Goal: Check status: Check status

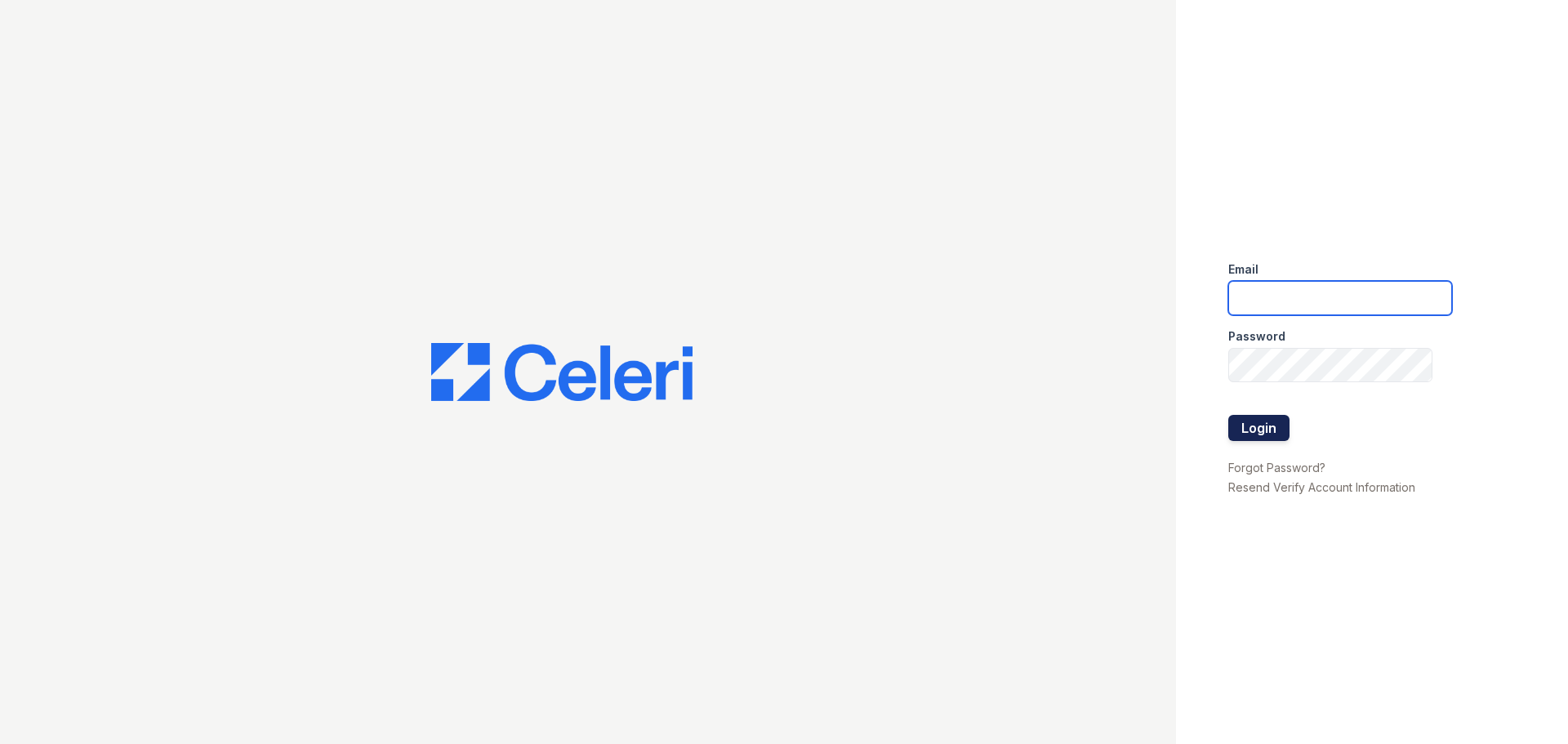
type input "arrivenorthbethesda@trinity-pm.com"
click at [1241, 428] on button "Login" at bounding box center [1259, 428] width 61 height 26
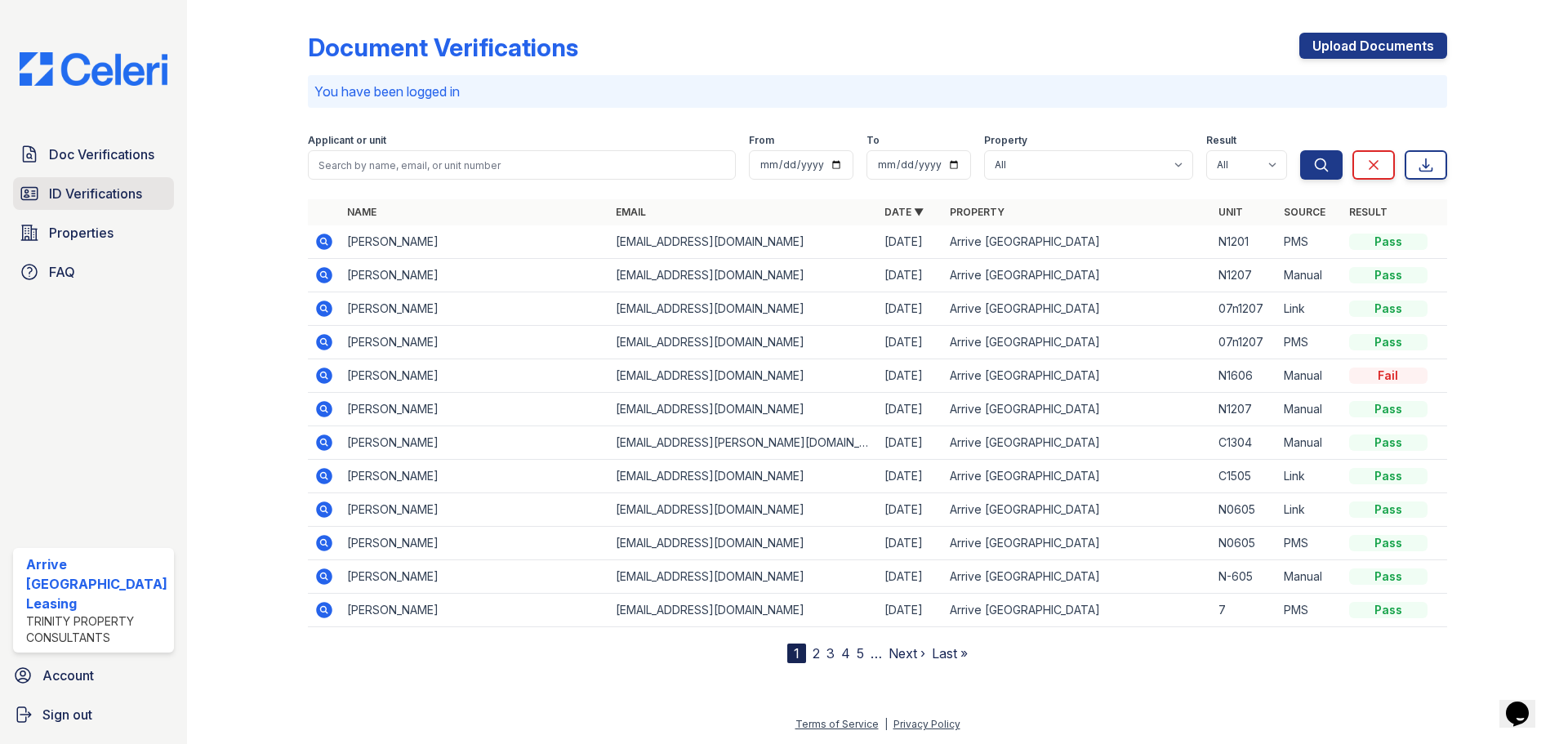
click at [104, 195] on span "ID Verifications" at bounding box center [96, 194] width 93 height 20
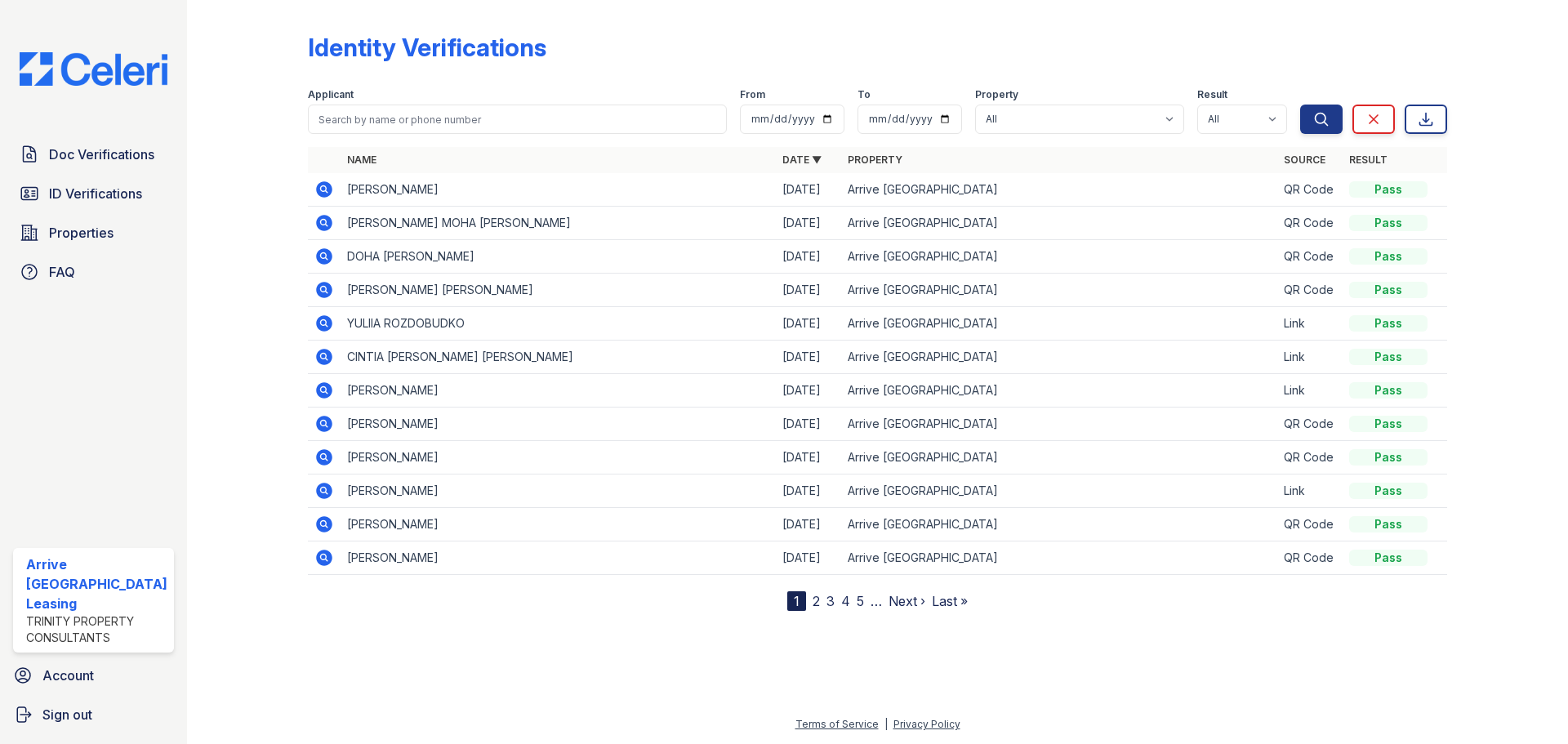
click at [322, 425] on icon at bounding box center [324, 424] width 20 height 20
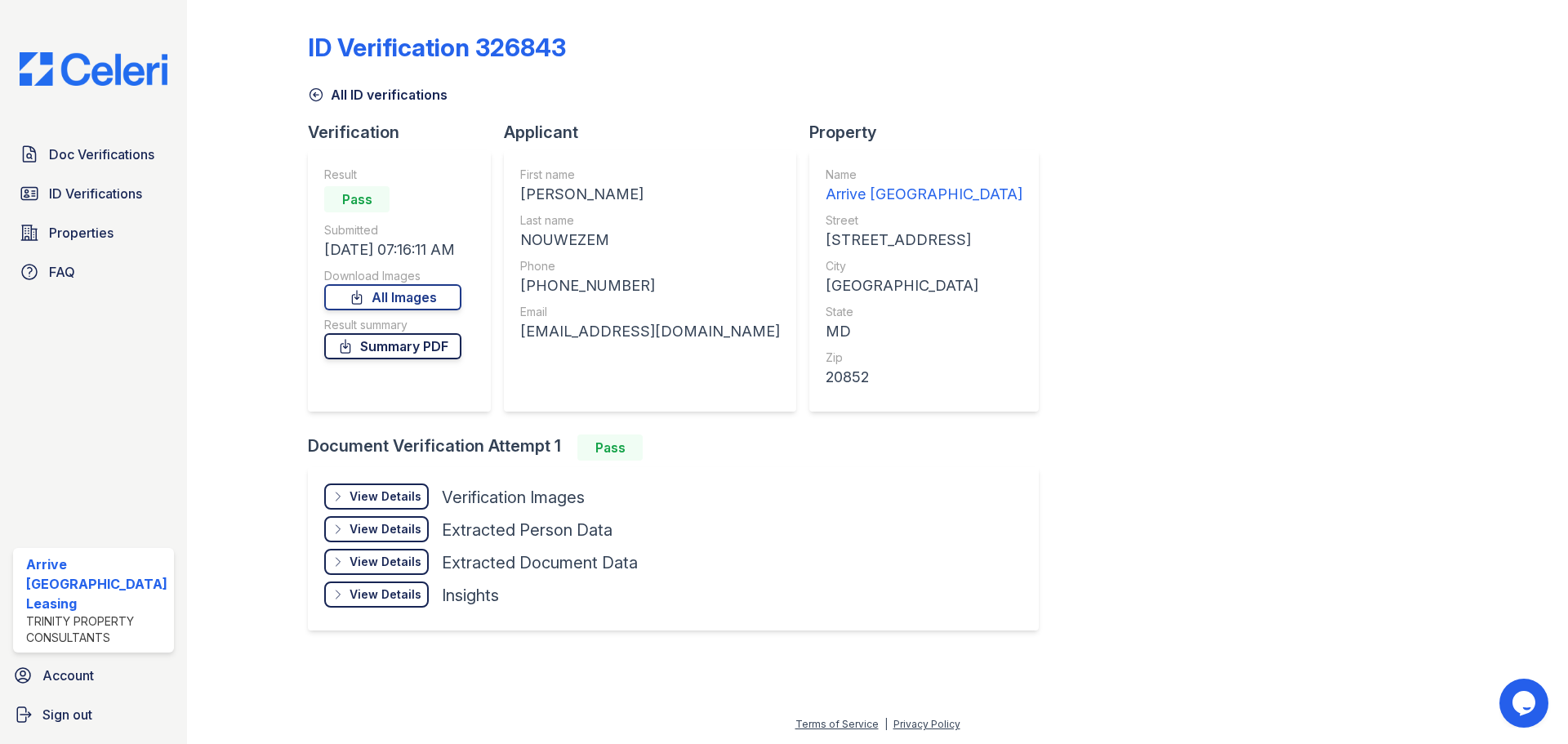
click at [398, 348] on link "Summary PDF" at bounding box center [393, 346] width 137 height 26
click at [400, 349] on link "Summary PDF" at bounding box center [393, 346] width 137 height 26
click at [400, 311] on div "Result Pass Submitted 09/26/25 07:16:11 AM Download Images All Images Result su…" at bounding box center [393, 281] width 137 height 229
click at [384, 285] on link "All Images" at bounding box center [393, 297] width 137 height 26
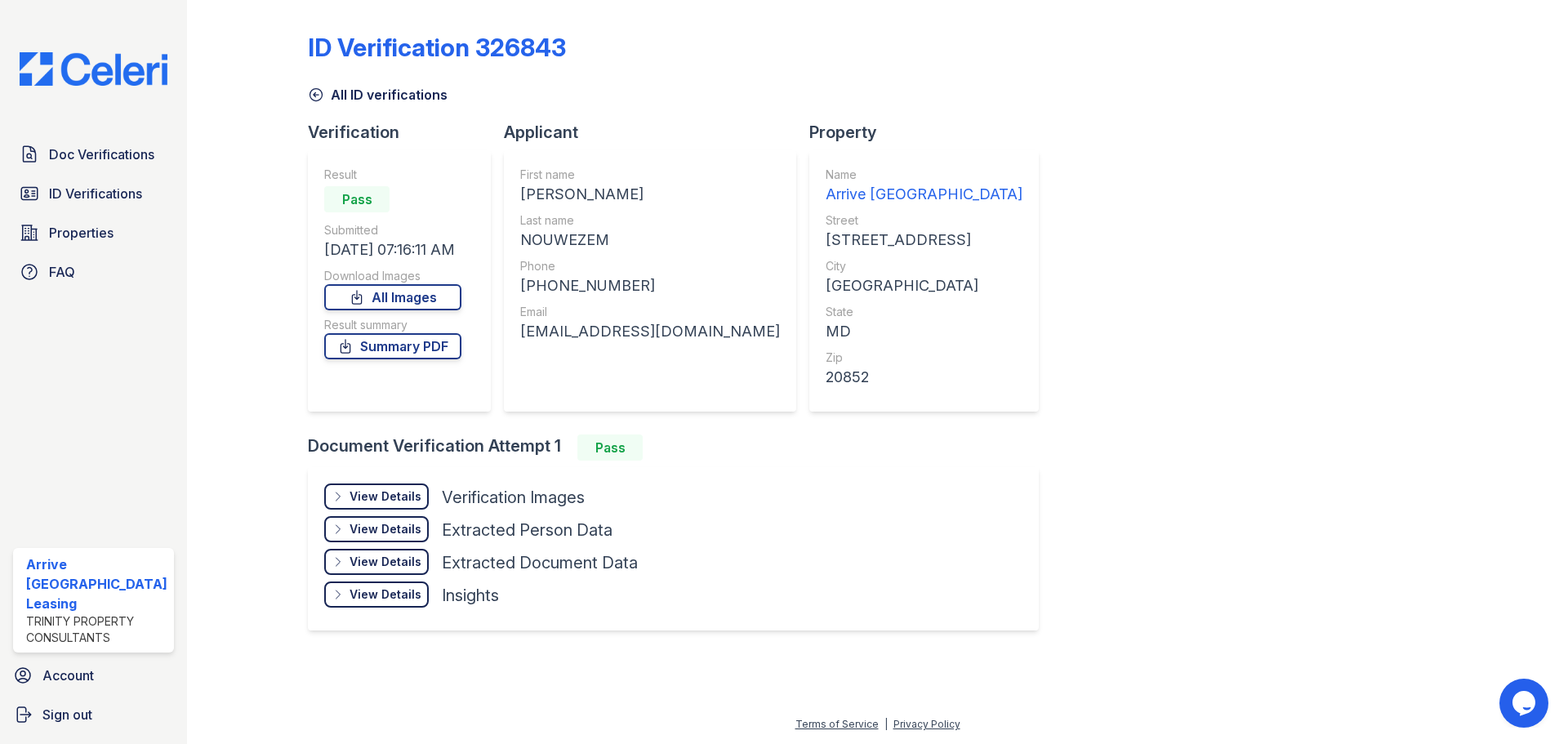
click at [690, 64] on div "ID Verification 326843" at bounding box center [877, 54] width 1139 height 43
